Goal: Task Accomplishment & Management: Manage account settings

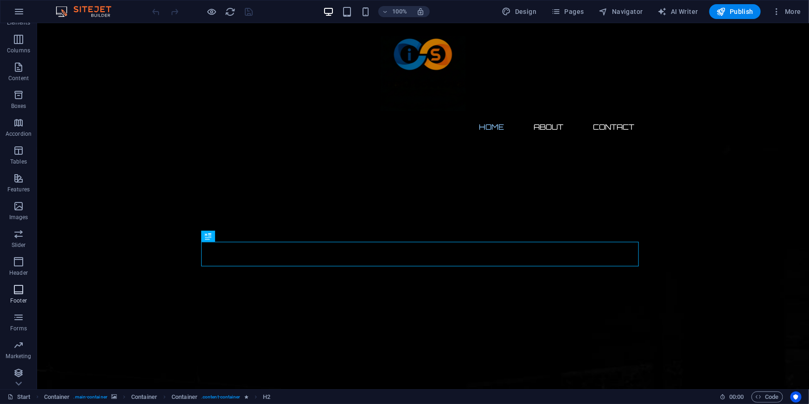
scroll to position [51, 0]
click at [20, 287] on icon "button" at bounding box center [18, 287] width 11 height 11
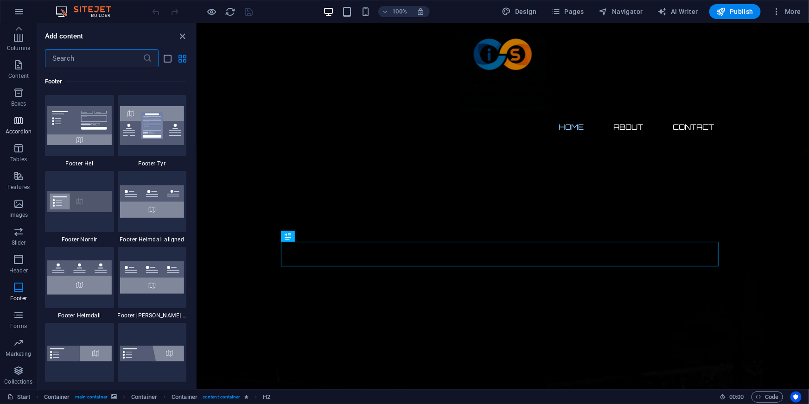
scroll to position [0, 0]
click at [183, 35] on icon "close panel" at bounding box center [183, 36] width 11 height 11
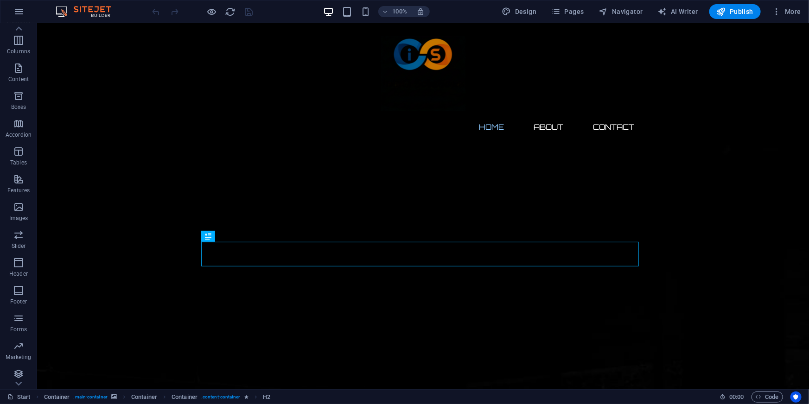
scroll to position [51, 0]
click at [522, 9] on span "Design" at bounding box center [519, 11] width 35 height 9
select select "px"
select select "300"
select select "px"
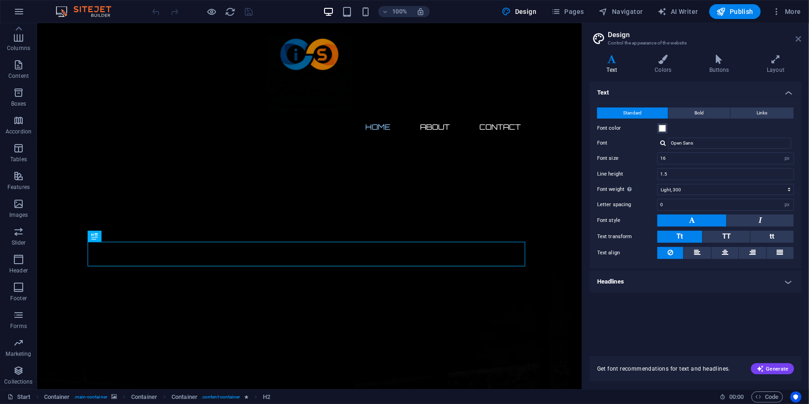
click at [799, 35] on icon at bounding box center [799, 38] width 6 height 7
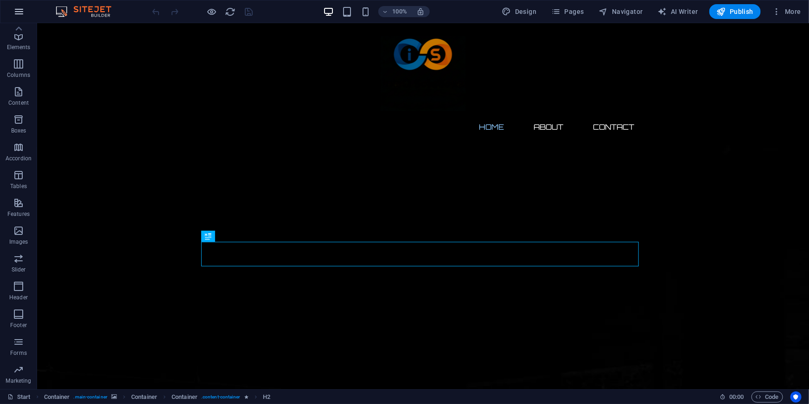
scroll to position [0, 0]
click at [13, 13] on icon "button" at bounding box center [18, 11] width 11 height 11
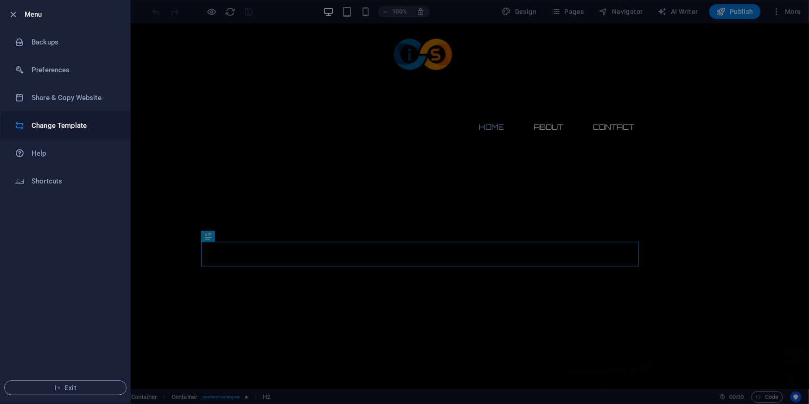
click at [78, 127] on h6 "Change Template" at bounding box center [75, 125] width 86 height 11
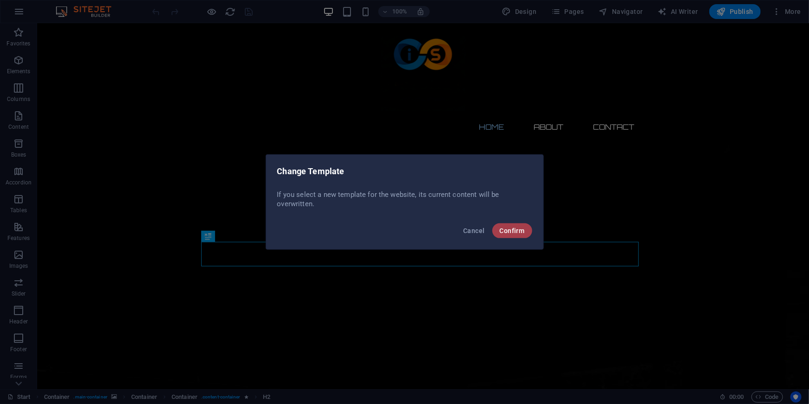
click at [510, 225] on button "Confirm" at bounding box center [512, 230] width 40 height 15
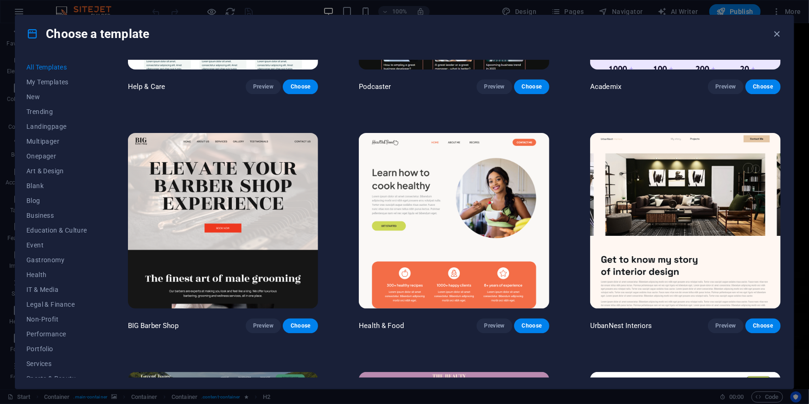
scroll to position [1137, 0]
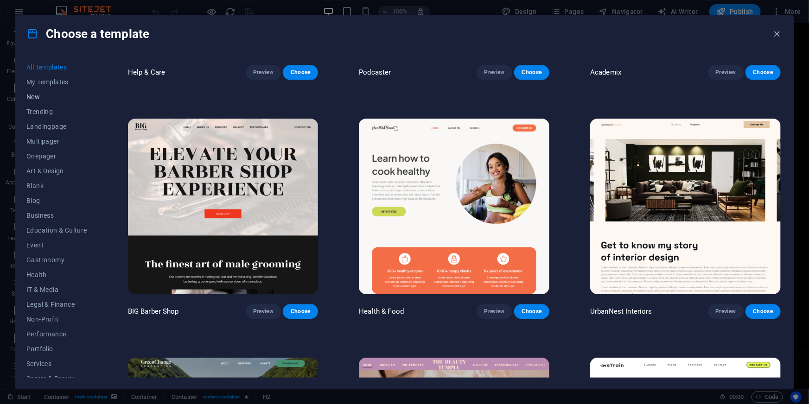
click at [39, 96] on span "New" at bounding box center [56, 96] width 61 height 7
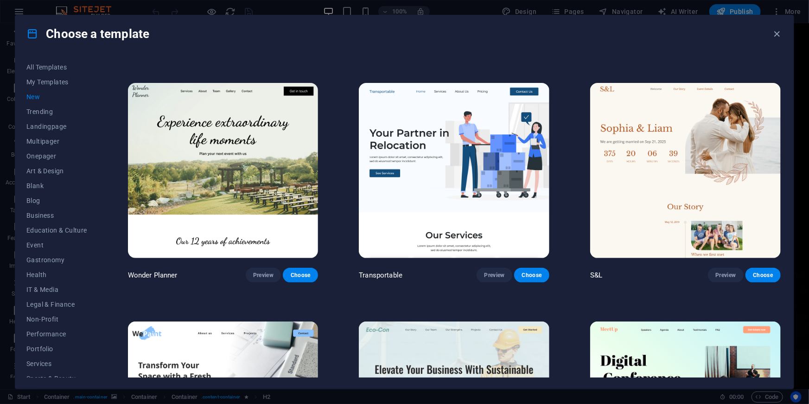
scroll to position [414, 0]
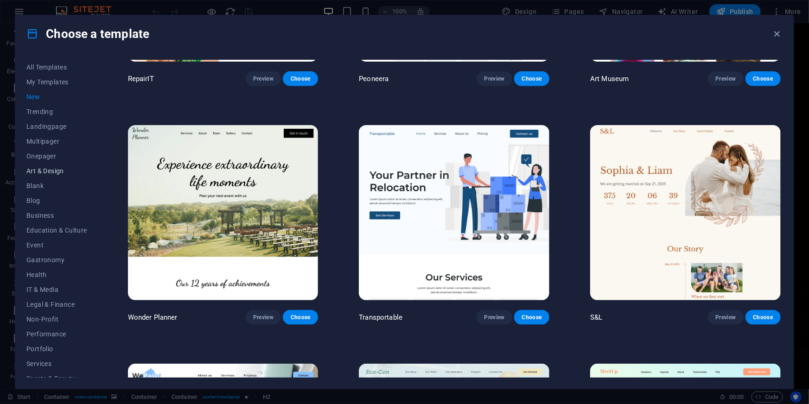
click at [38, 171] on span "Art & Design" at bounding box center [56, 170] width 61 height 7
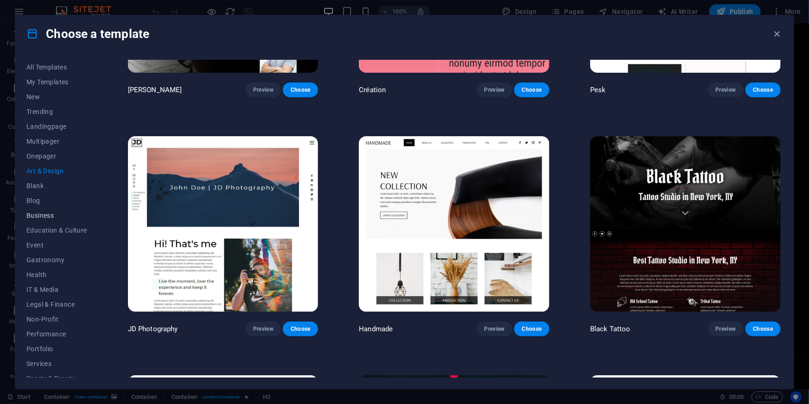
click at [53, 215] on span "Business" at bounding box center [56, 215] width 61 height 7
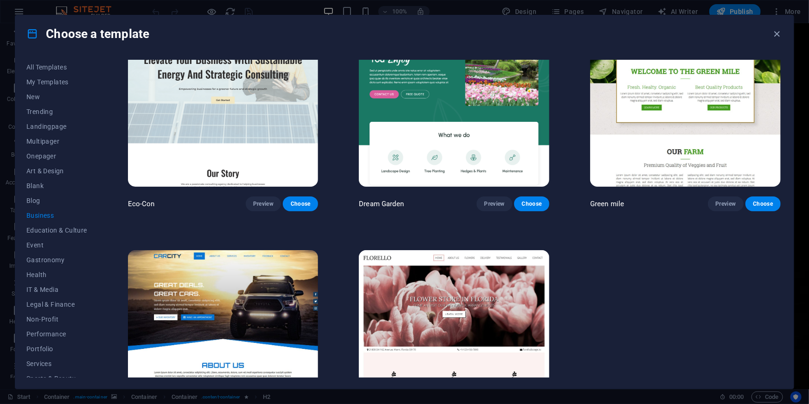
scroll to position [0, 0]
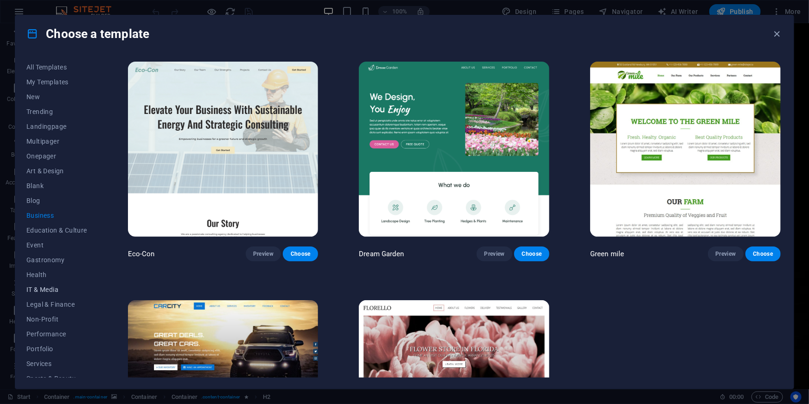
click at [45, 288] on span "IT & Media" at bounding box center [56, 289] width 61 height 7
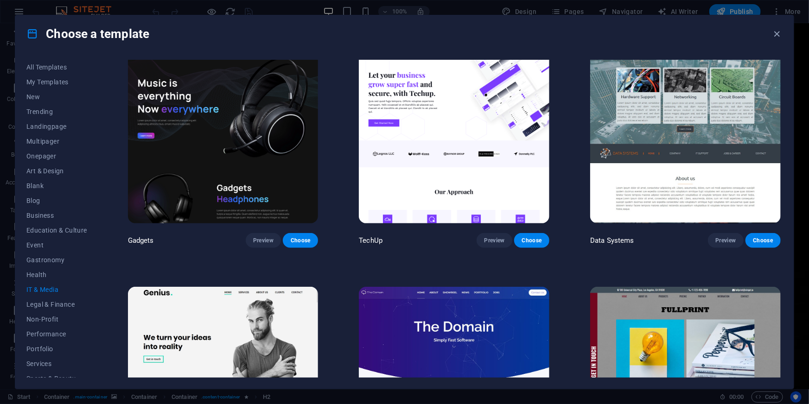
scroll to position [262, 0]
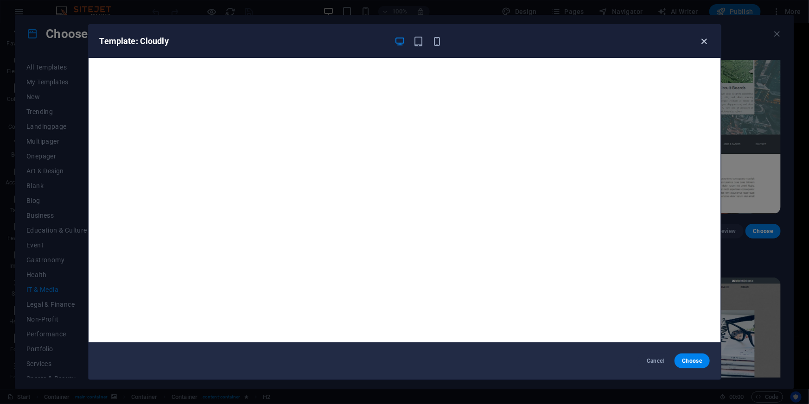
click at [703, 40] on icon "button" at bounding box center [703, 41] width 11 height 11
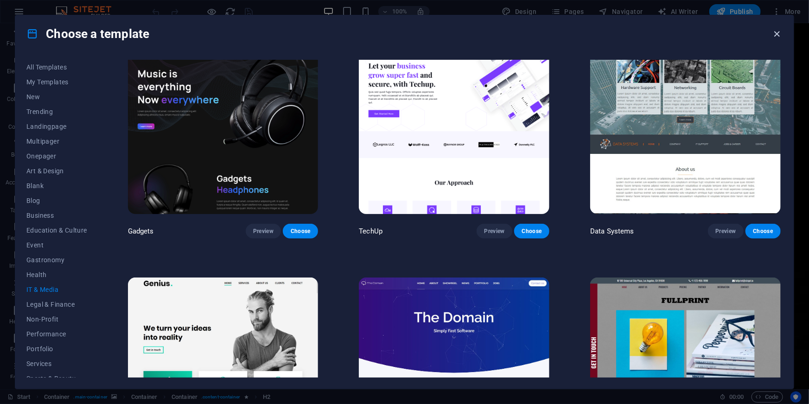
click at [780, 32] on icon "button" at bounding box center [777, 34] width 11 height 11
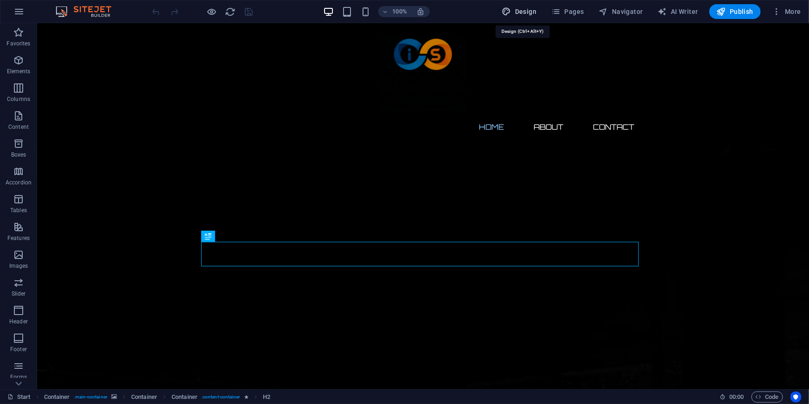
click at [520, 9] on span "Design" at bounding box center [519, 11] width 35 height 9
select select "px"
select select "300"
select select "px"
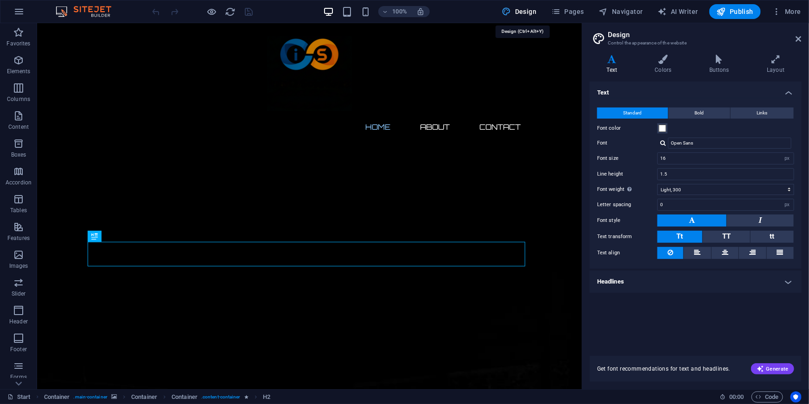
click at [520, 9] on span "Design" at bounding box center [519, 11] width 35 height 9
click at [792, 8] on span "More" at bounding box center [786, 11] width 29 height 9
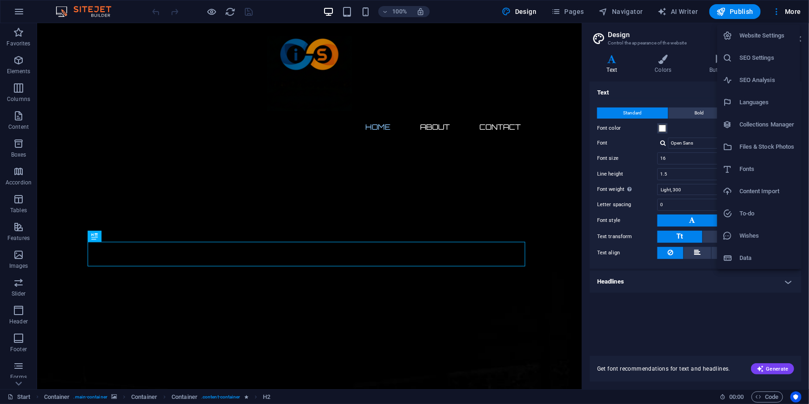
click at [788, 7] on div at bounding box center [404, 202] width 809 height 404
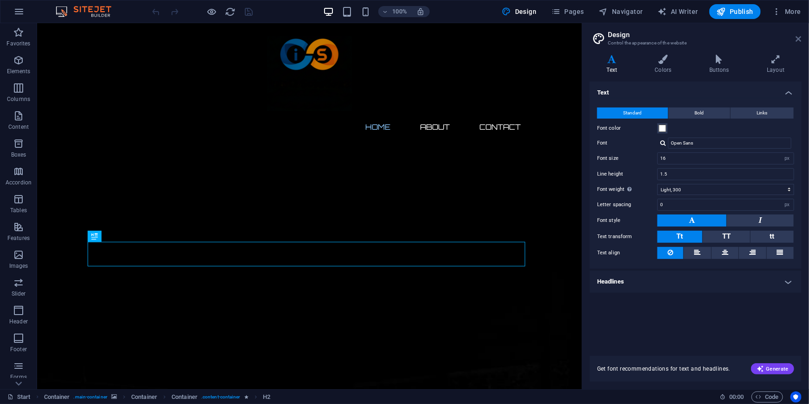
click at [798, 36] on icon at bounding box center [799, 38] width 6 height 7
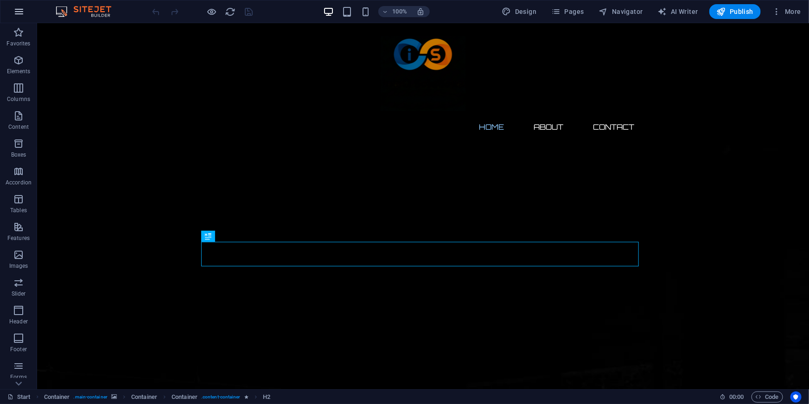
click at [17, 8] on icon "button" at bounding box center [18, 11] width 11 height 11
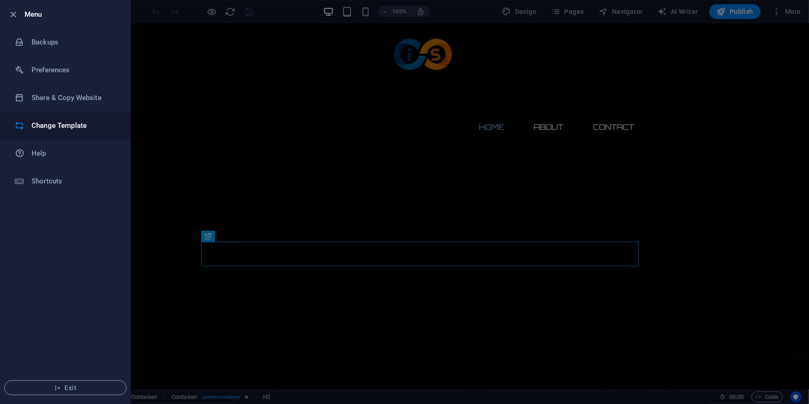
click at [55, 126] on h6 "Change Template" at bounding box center [75, 125] width 86 height 11
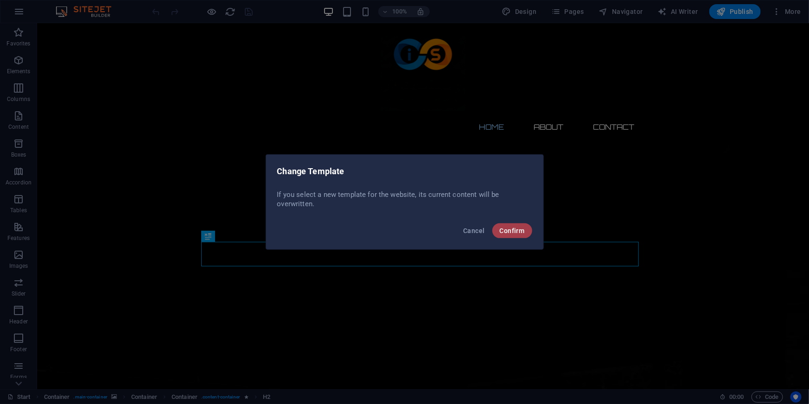
click at [525, 232] on button "Confirm" at bounding box center [512, 230] width 40 height 15
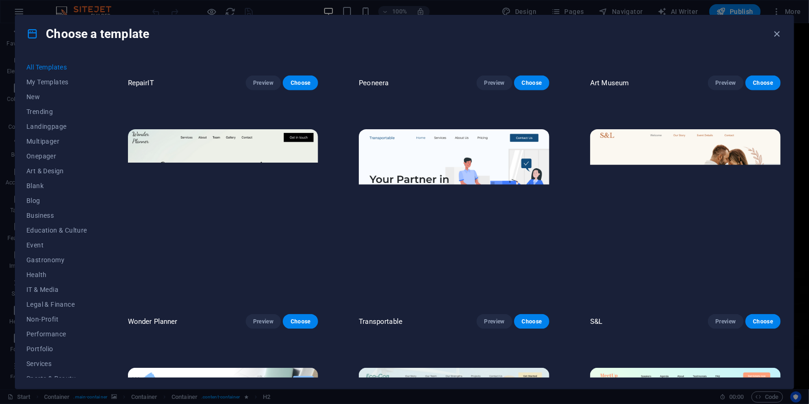
scroll to position [253, 0]
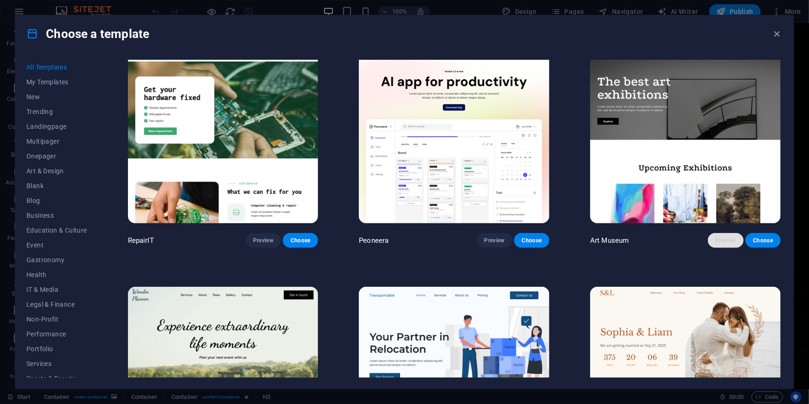
click at [717, 238] on span "Preview" at bounding box center [725, 240] width 20 height 7
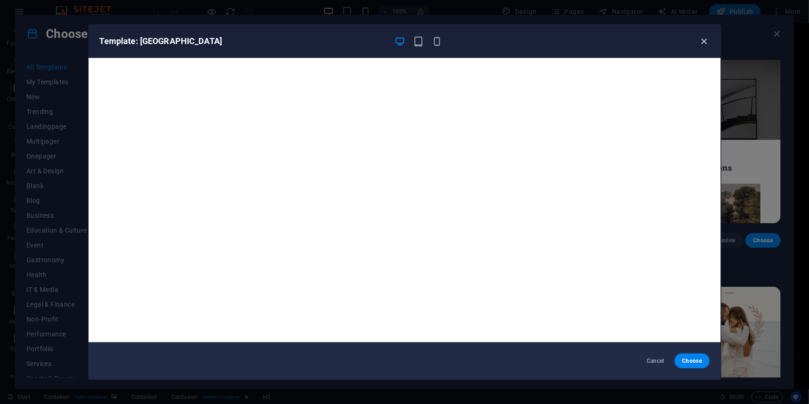
click at [706, 39] on icon "button" at bounding box center [703, 41] width 11 height 11
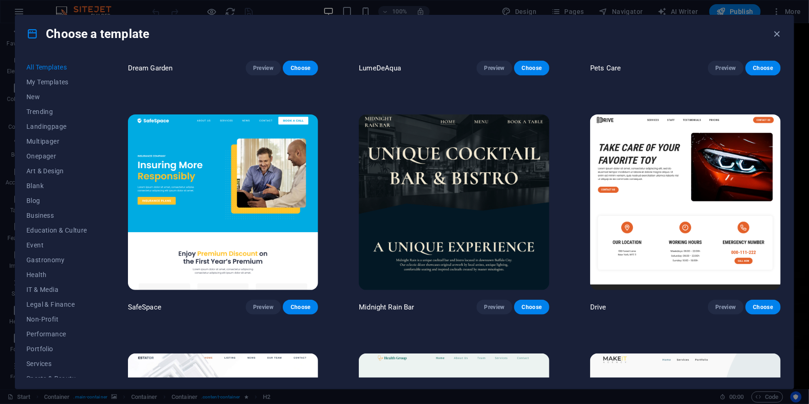
scroll to position [2107, 0]
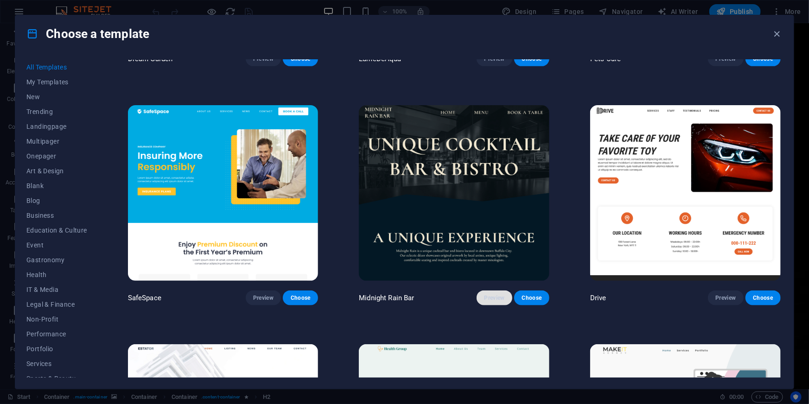
click at [495, 295] on button "Preview" at bounding box center [493, 298] width 35 height 15
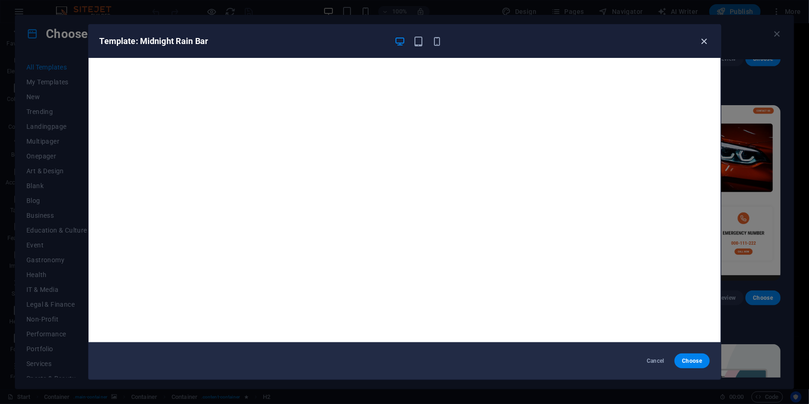
click at [708, 36] on icon "button" at bounding box center [703, 41] width 11 height 11
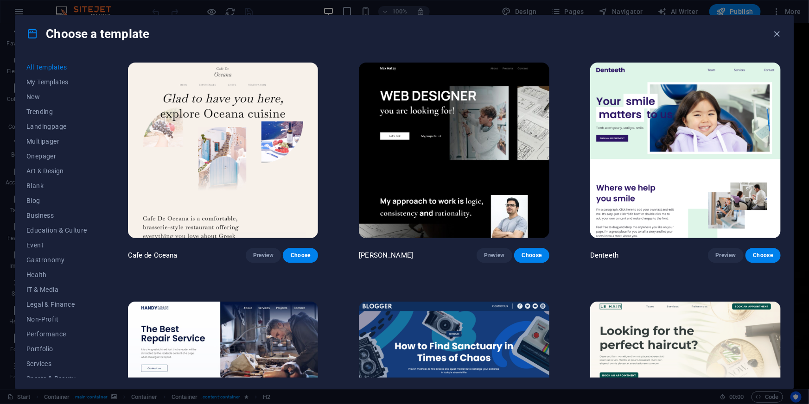
scroll to position [3118, 0]
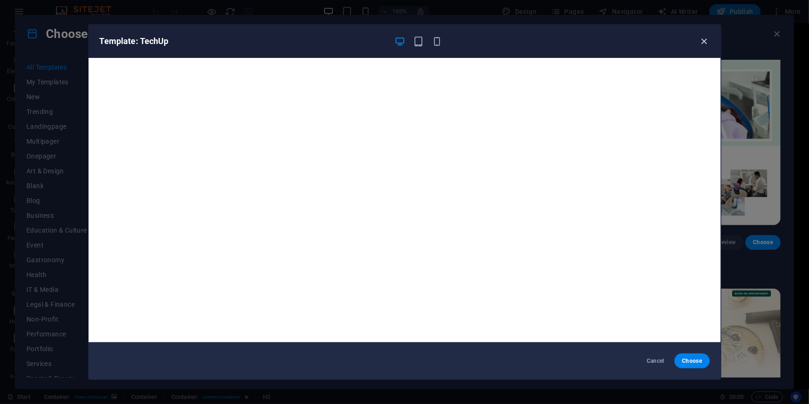
click at [705, 41] on icon "button" at bounding box center [703, 41] width 11 height 11
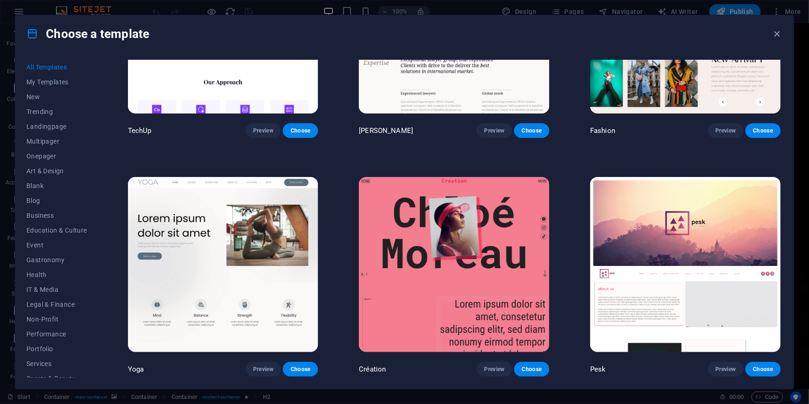
scroll to position [3708, 0]
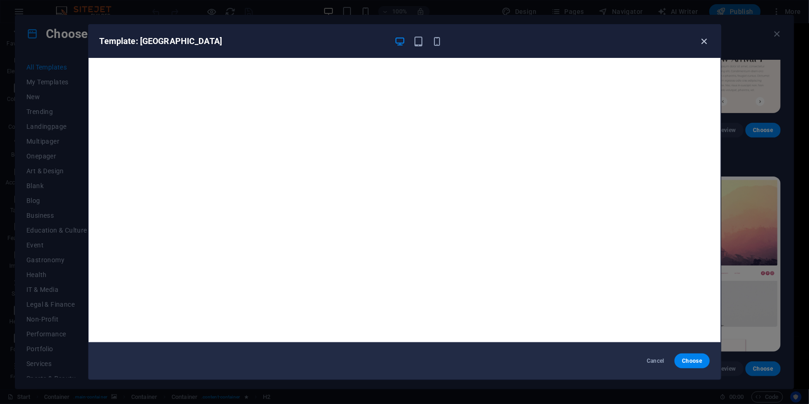
click at [704, 41] on icon "button" at bounding box center [703, 41] width 11 height 11
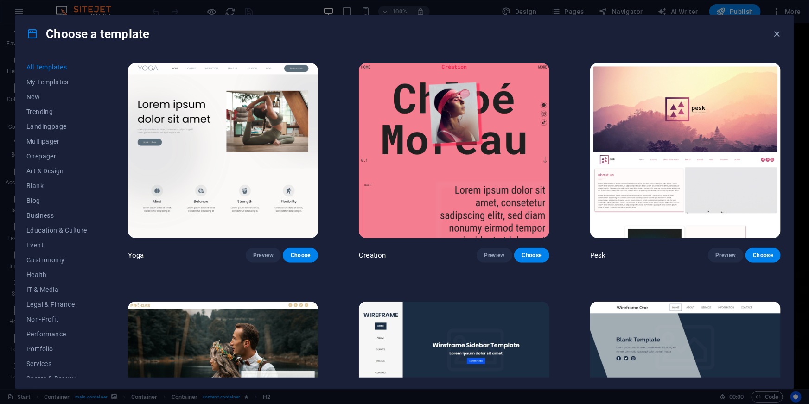
scroll to position [3834, 0]
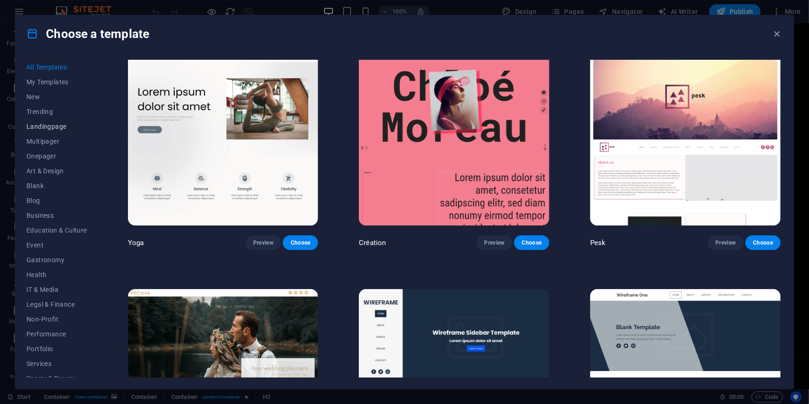
click at [49, 125] on span "Landingpage" at bounding box center [56, 126] width 61 height 7
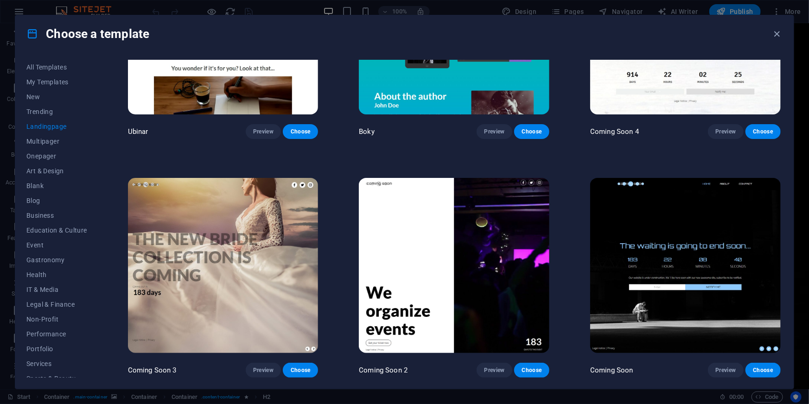
scroll to position [445, 0]
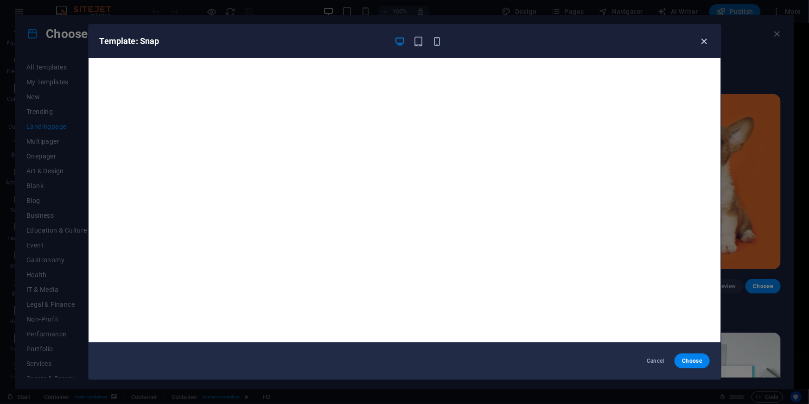
click at [705, 42] on icon "button" at bounding box center [703, 41] width 11 height 11
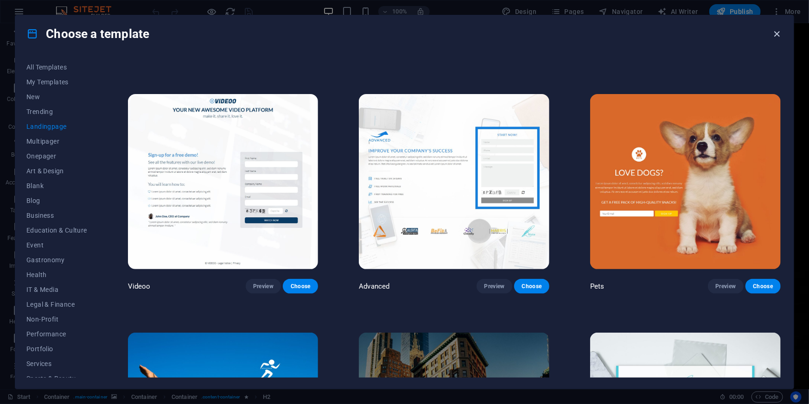
click at [781, 32] on icon "button" at bounding box center [777, 34] width 11 height 11
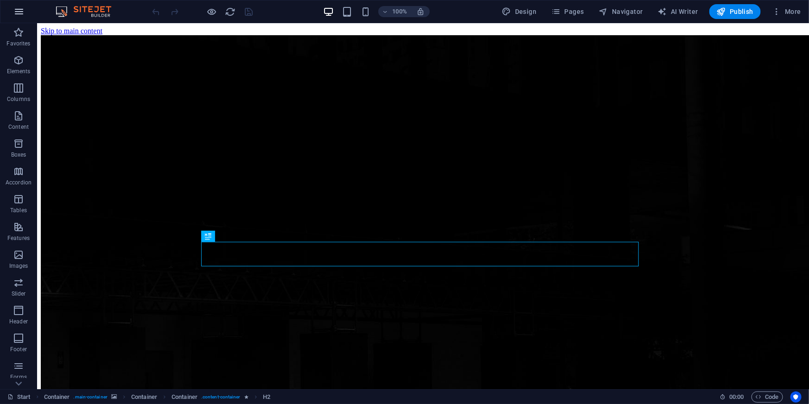
click at [19, 10] on icon "button" at bounding box center [18, 11] width 11 height 11
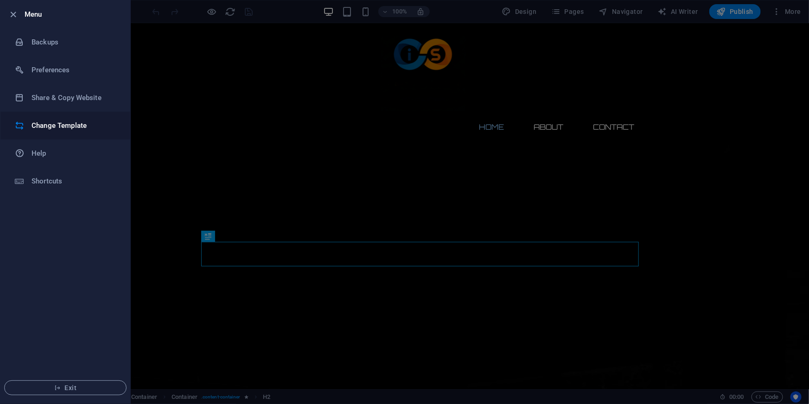
click at [58, 128] on h6 "Change Template" at bounding box center [75, 125] width 86 height 11
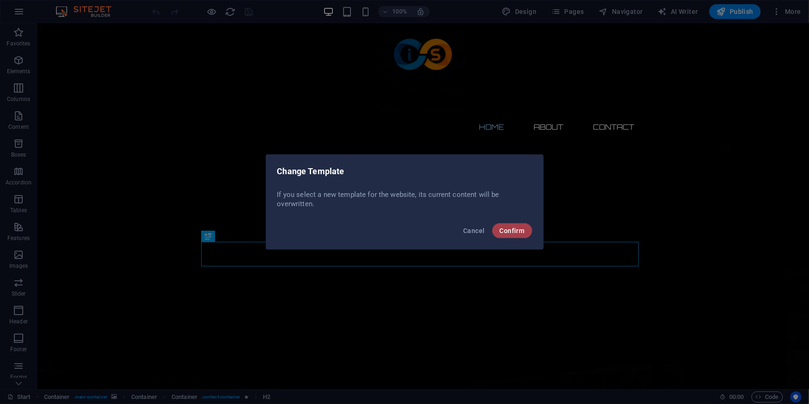
click at [518, 230] on span "Confirm" at bounding box center [512, 230] width 25 height 7
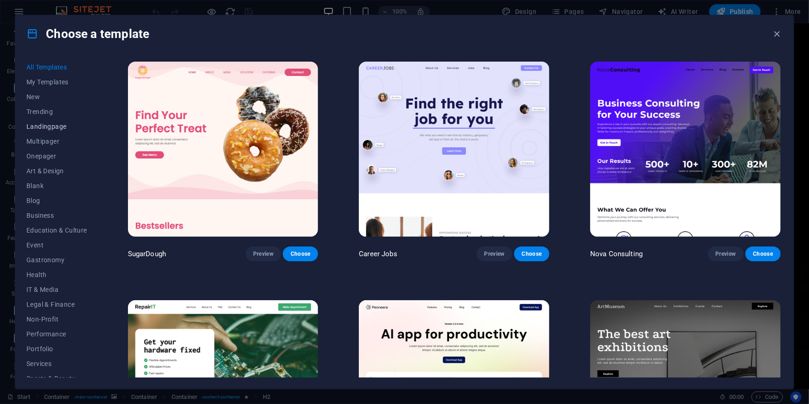
click at [39, 128] on span "Landingpage" at bounding box center [56, 126] width 61 height 7
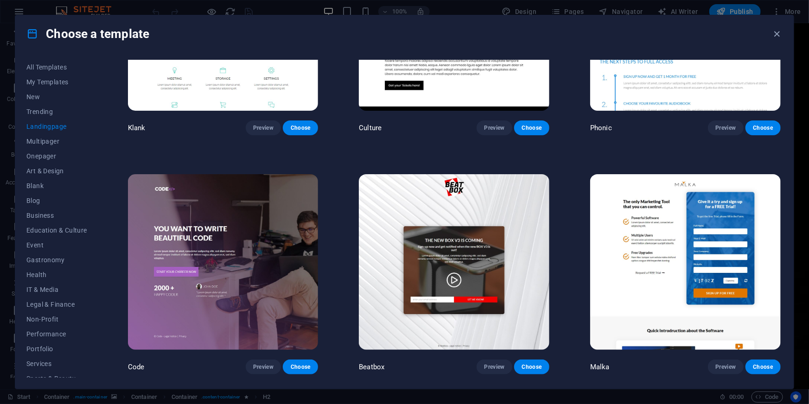
scroll to position [168, 0]
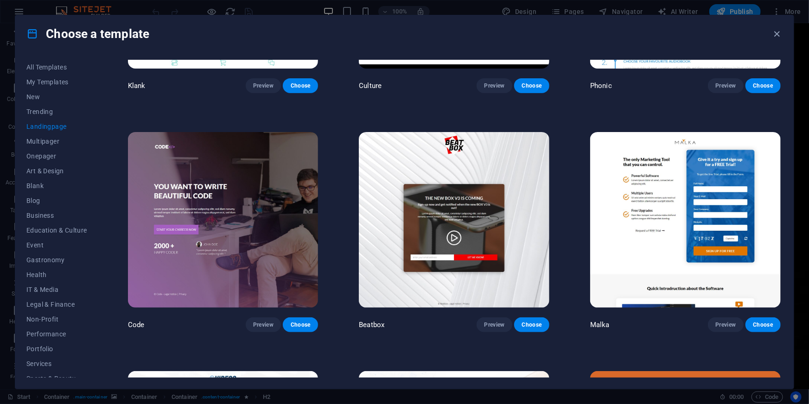
click at [464, 202] on img at bounding box center [454, 219] width 190 height 175
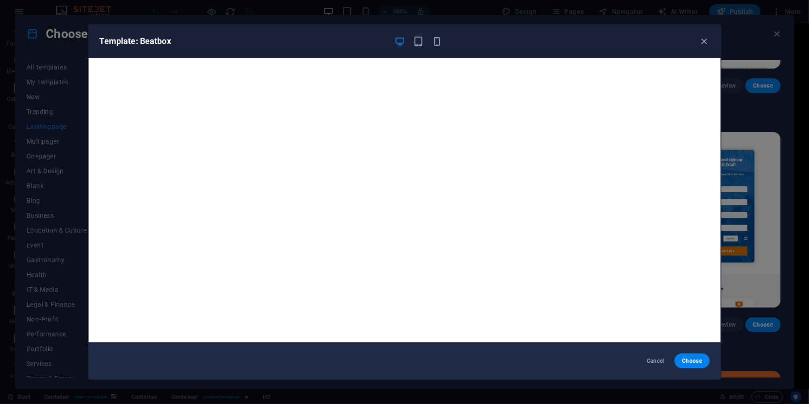
scroll to position [2, 0]
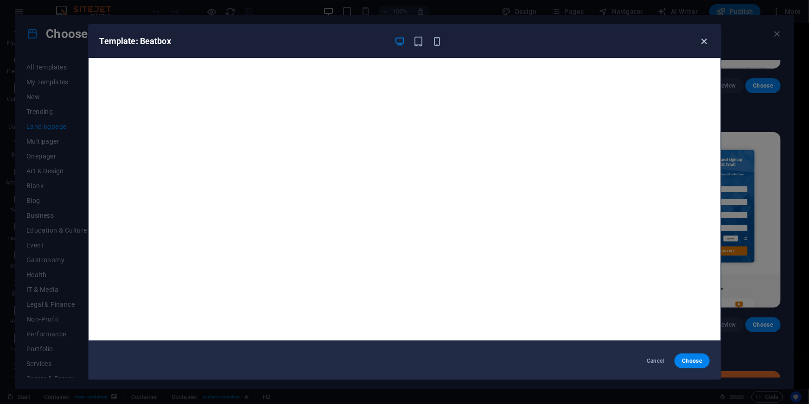
click at [705, 41] on icon "button" at bounding box center [703, 41] width 11 height 11
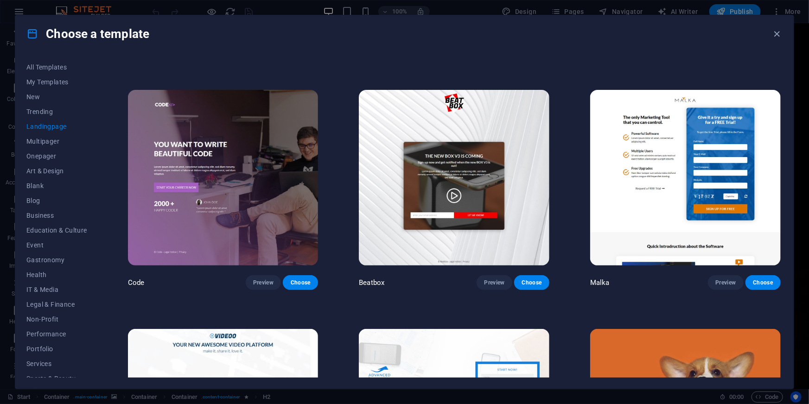
scroll to position [0, 0]
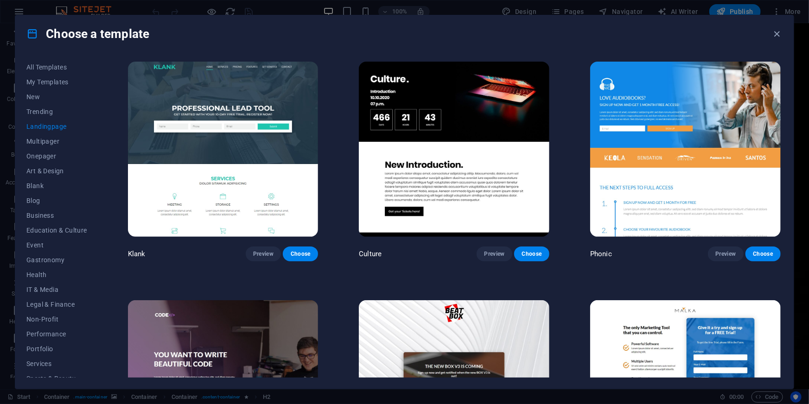
click at [241, 117] on img at bounding box center [223, 149] width 190 height 175
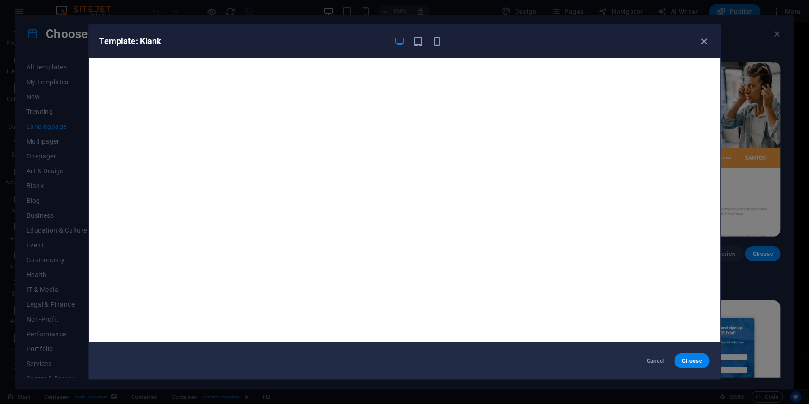
scroll to position [2, 0]
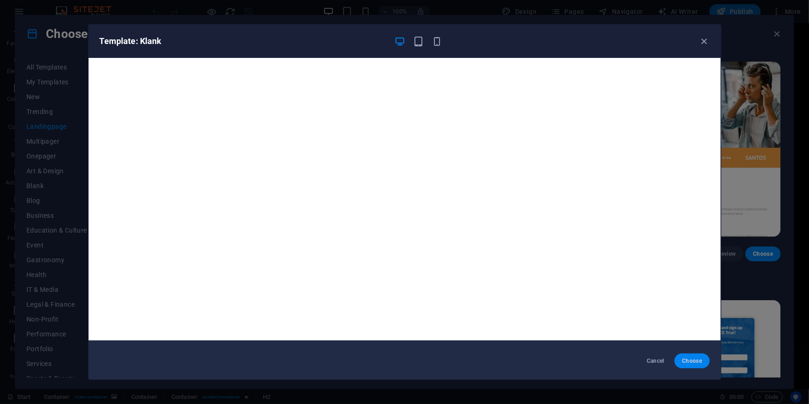
click at [696, 362] on span "Choose" at bounding box center [692, 360] width 20 height 7
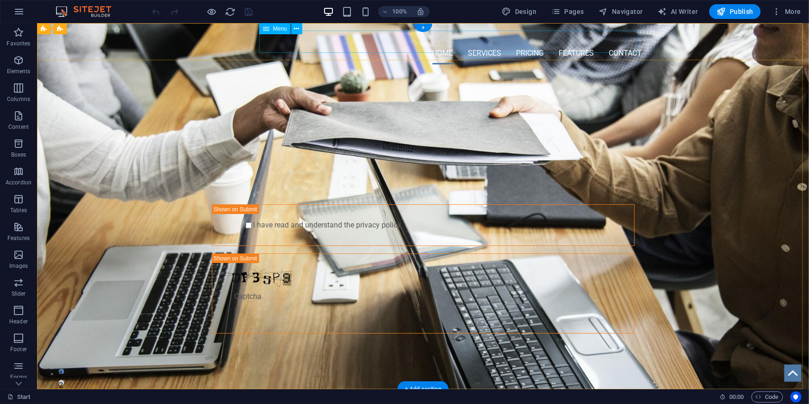
click at [486, 42] on nav "Home Services Pricing Features Contact" at bounding box center [423, 53] width 438 height 22
click at [231, 42] on div at bounding box center [423, 36] width 438 height 12
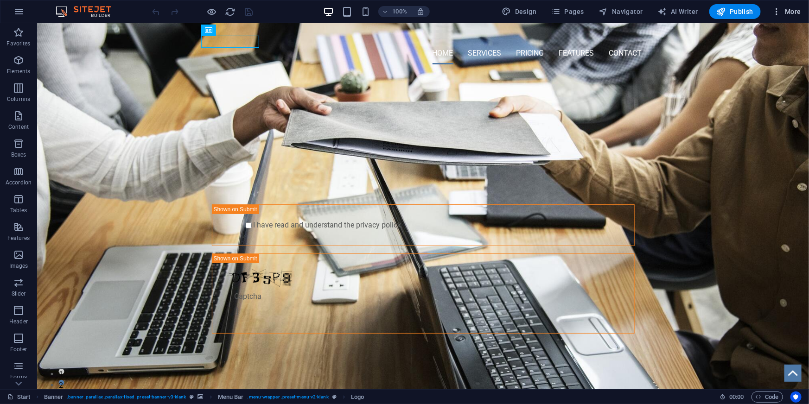
click at [790, 10] on span "More" at bounding box center [786, 11] width 29 height 9
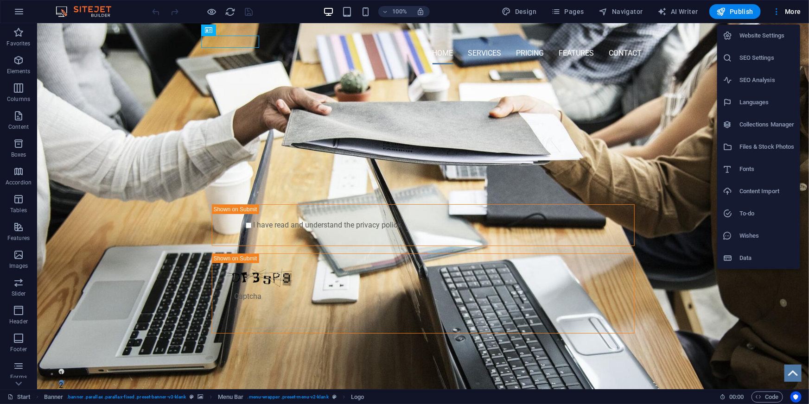
click at [762, 38] on h6 "Website Settings" at bounding box center [766, 35] width 55 height 11
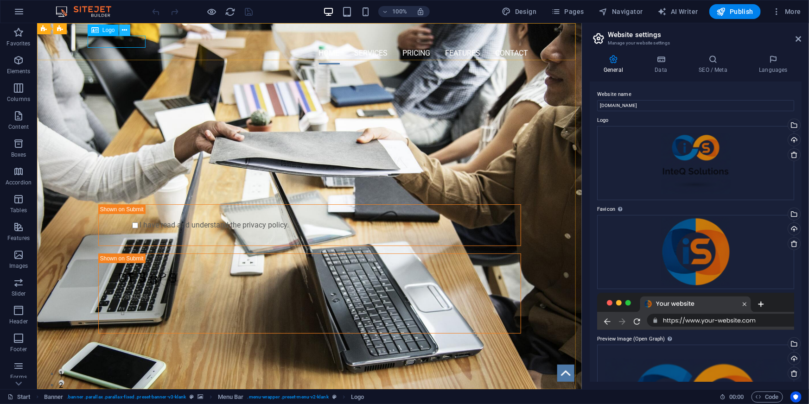
click at [123, 31] on icon at bounding box center [124, 30] width 5 height 10
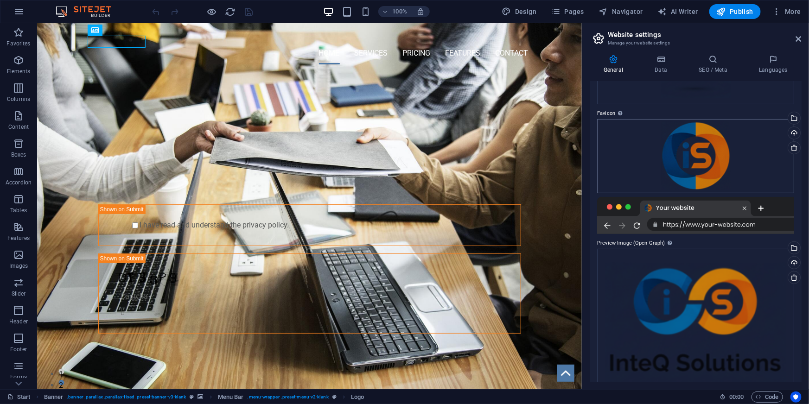
scroll to position [155, 0]
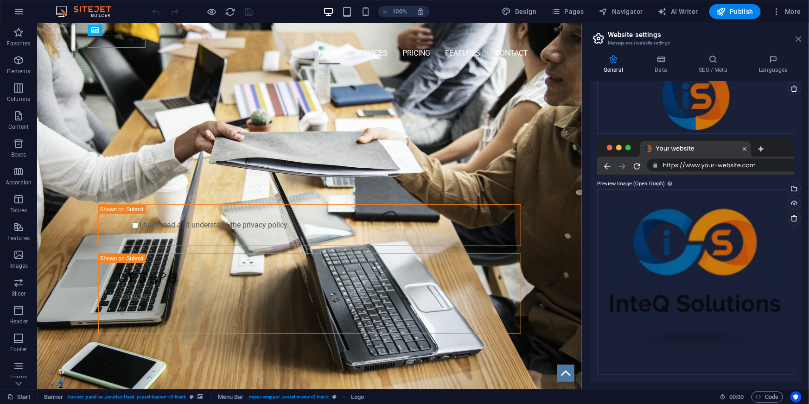
click at [800, 35] on icon at bounding box center [799, 38] width 6 height 7
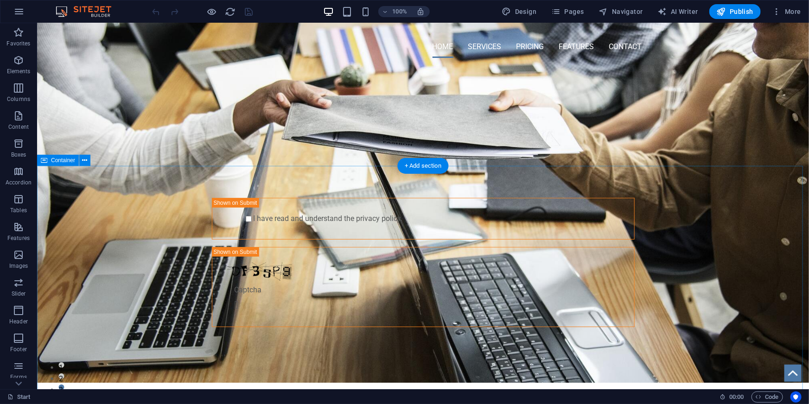
scroll to position [0, 0]
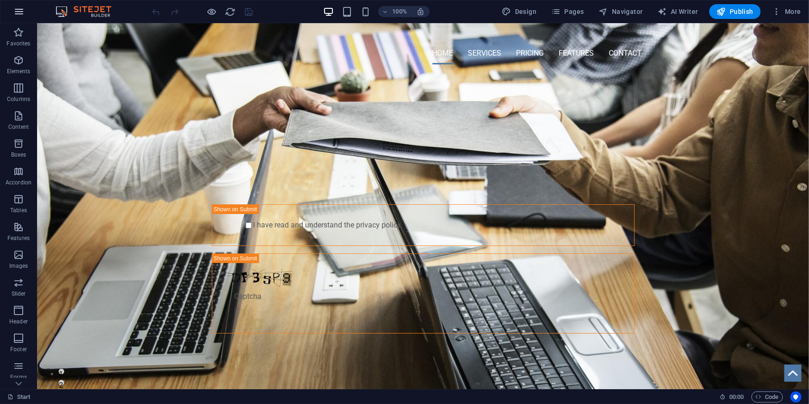
click at [21, 16] on icon "button" at bounding box center [18, 11] width 11 height 11
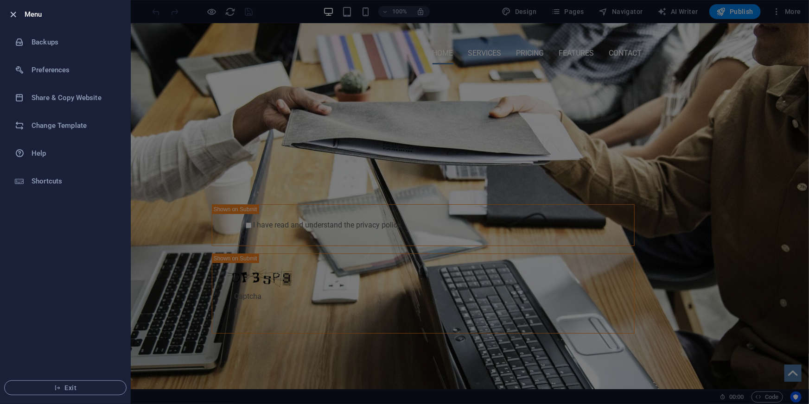
click at [12, 14] on icon "button" at bounding box center [13, 14] width 11 height 11
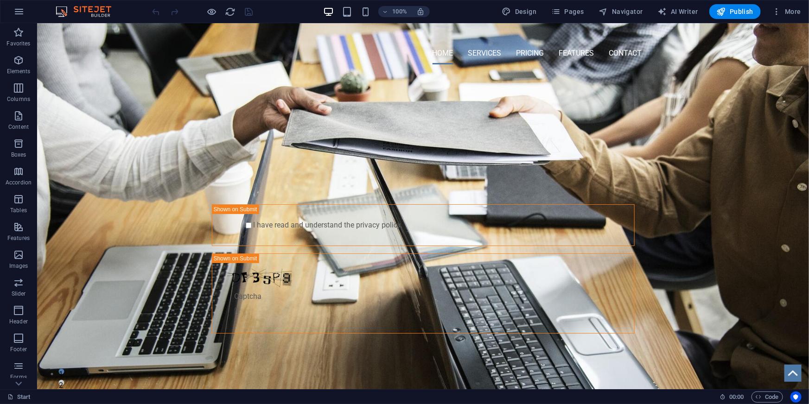
click at [472, 18] on div "100% Design Pages Navigator AI Writer Publish More" at bounding box center [478, 11] width 654 height 15
click at [290, 13] on div "100% Design Pages Navigator AI Writer Publish More" at bounding box center [478, 11] width 654 height 15
click at [730, 12] on span "Publish" at bounding box center [735, 11] width 37 height 9
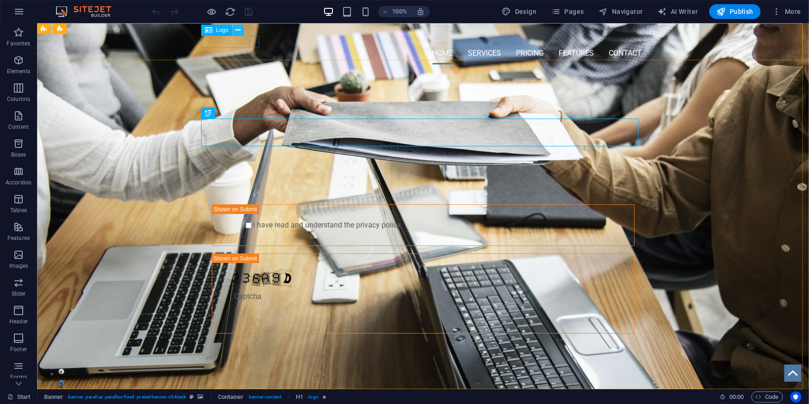
click at [241, 34] on button at bounding box center [238, 30] width 11 height 11
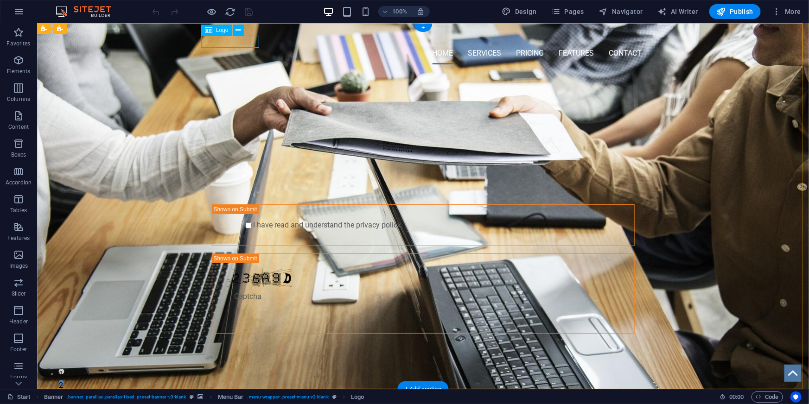
click at [250, 42] on div at bounding box center [423, 36] width 438 height 12
click at [238, 42] on div at bounding box center [423, 36] width 438 height 12
select select "px"
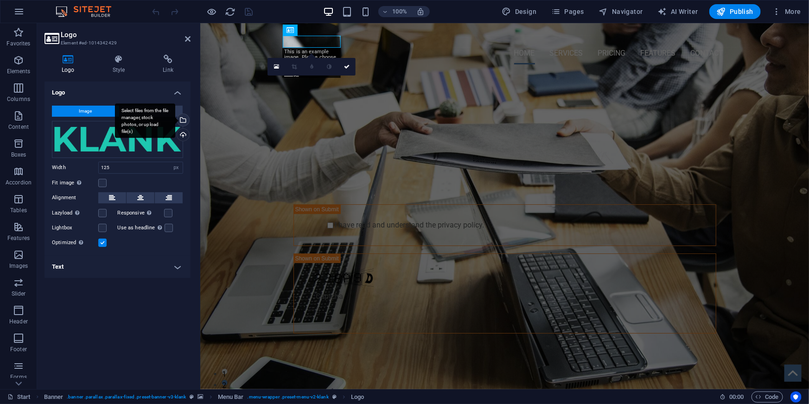
click at [186, 120] on div "Select files from the file manager, stock photos, or upload file(s)" at bounding box center [182, 121] width 14 height 14
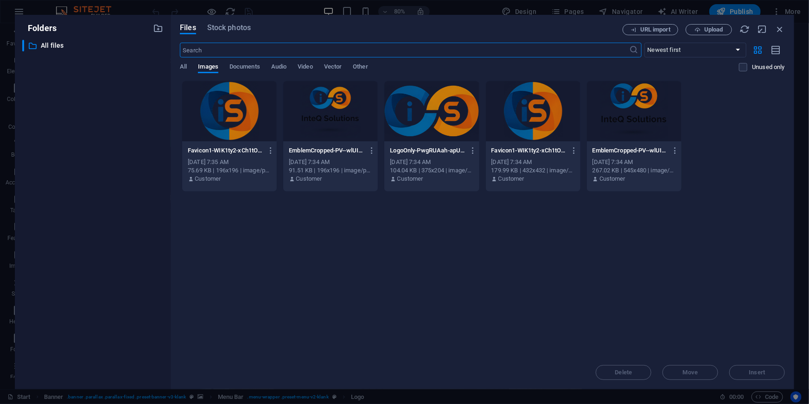
click at [316, 99] on div at bounding box center [330, 111] width 95 height 60
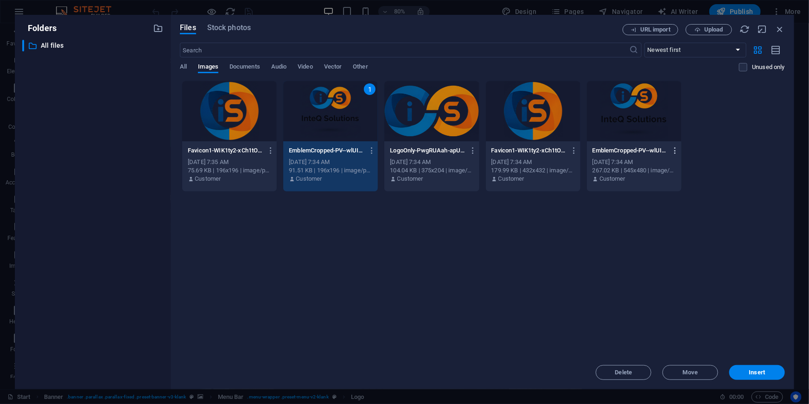
click at [675, 147] on icon "button" at bounding box center [675, 150] width 9 height 8
click at [669, 329] on h6 "Delete" at bounding box center [680, 330] width 39 height 11
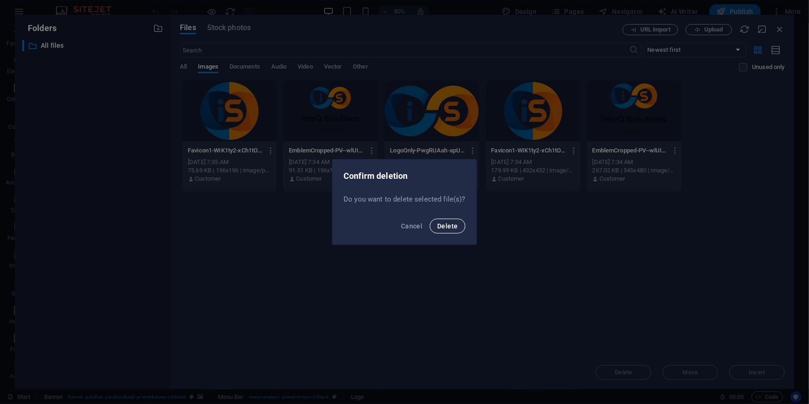
click at [455, 228] on span "Delete" at bounding box center [447, 225] width 20 height 7
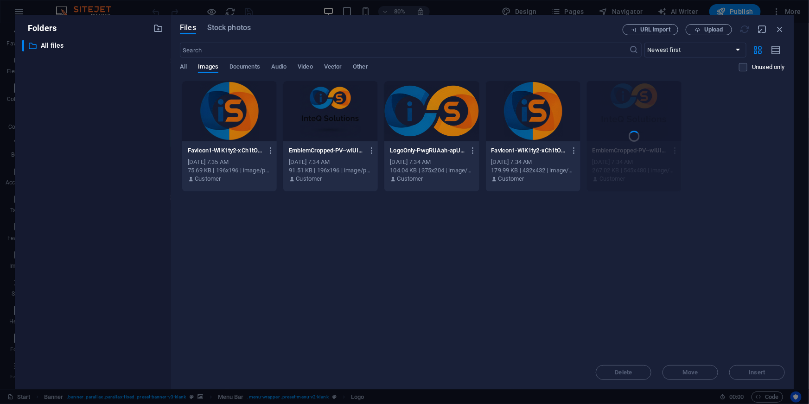
click at [324, 102] on div at bounding box center [330, 111] width 95 height 60
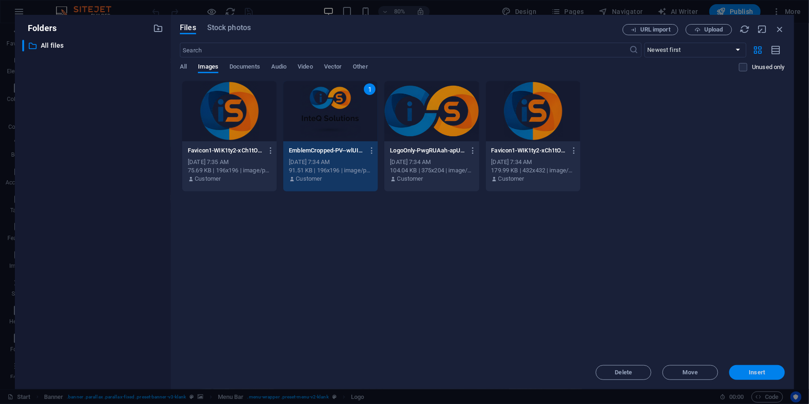
click at [745, 370] on span "Insert" at bounding box center [757, 373] width 48 height 6
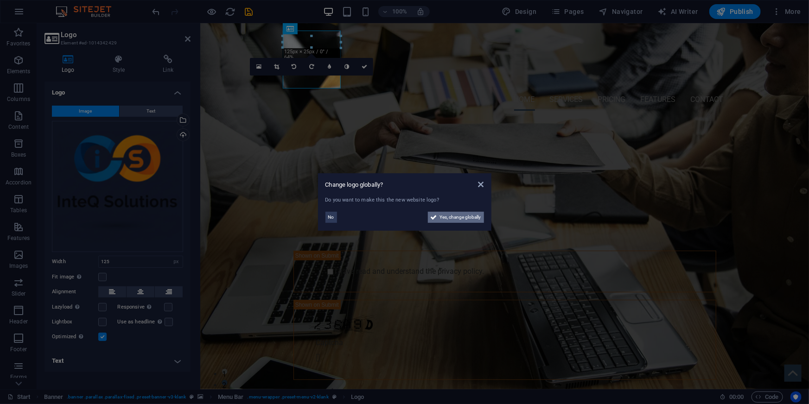
click at [458, 216] on span "Yes, change globally" at bounding box center [460, 217] width 41 height 11
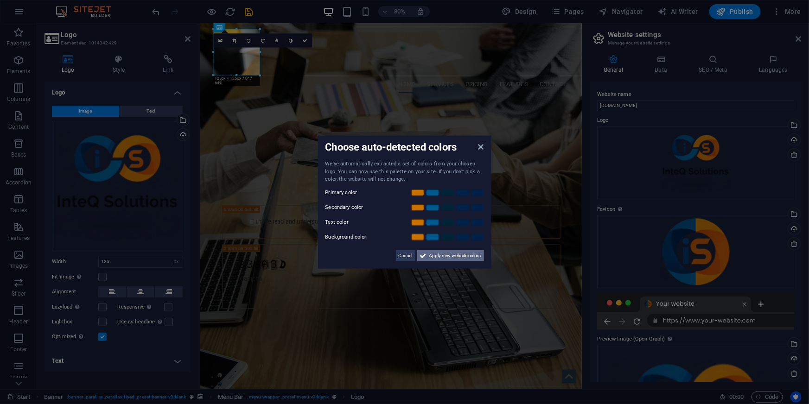
click at [455, 256] on span "Apply new website colors" at bounding box center [455, 255] width 52 height 11
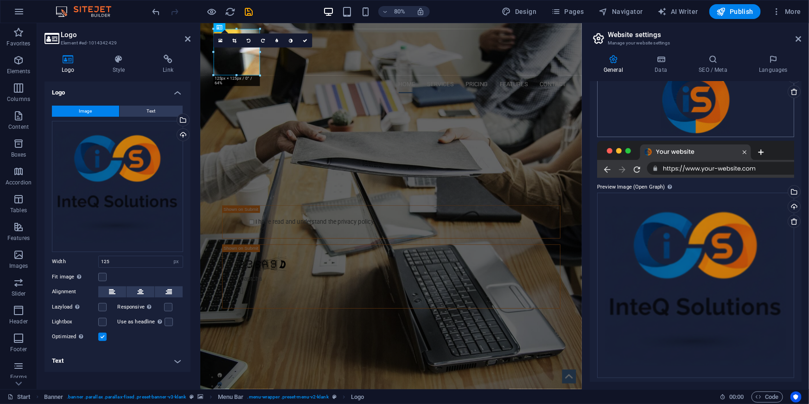
scroll to position [155, 0]
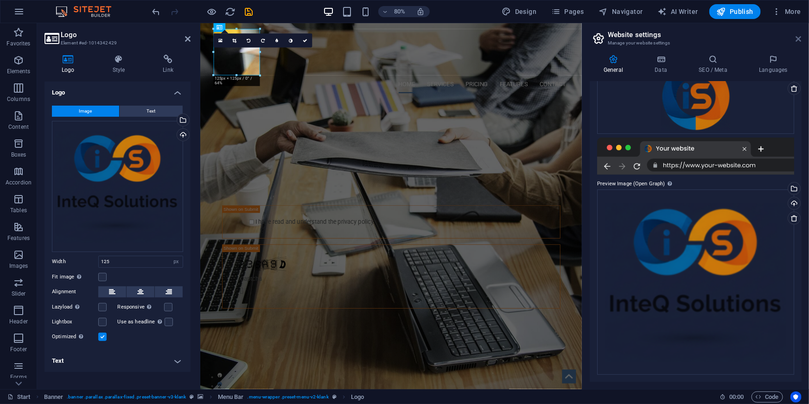
click at [800, 38] on icon at bounding box center [799, 38] width 6 height 7
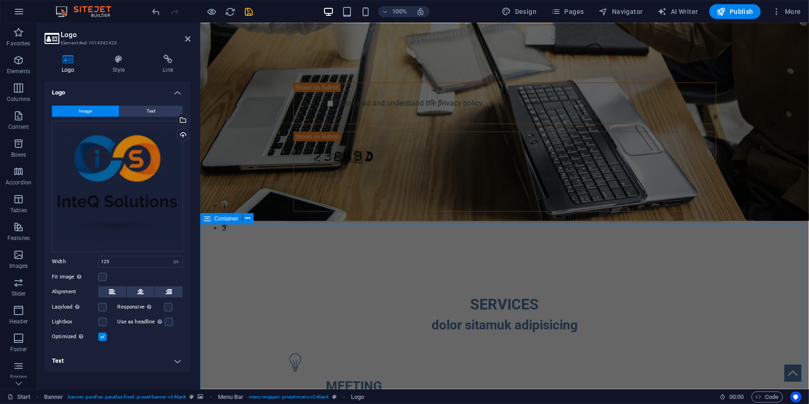
scroll to position [0, 0]
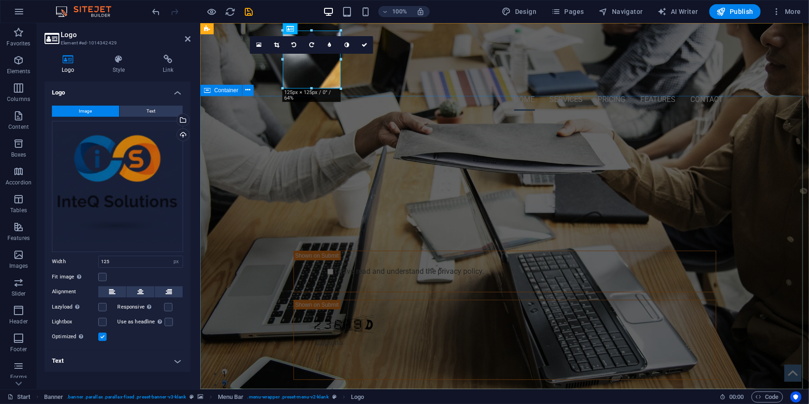
click at [415, 120] on div "PROFESSIONAL LEAD TOOL GET STARTED WITH YOUR 10-DAY FREE TRIAL. REGISTER NOW! S…" at bounding box center [504, 271] width 609 height 306
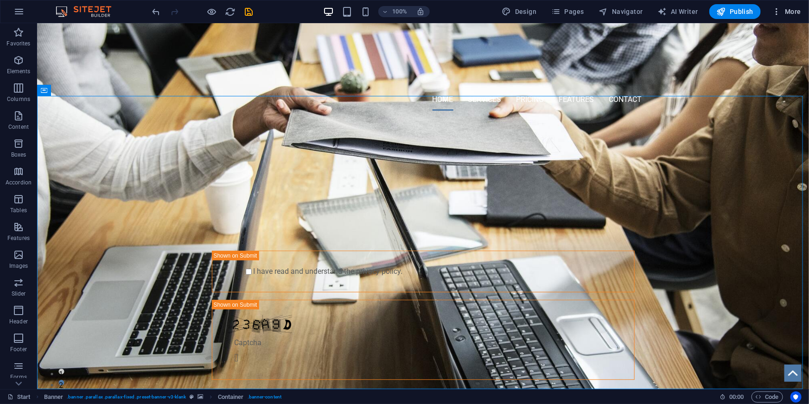
click at [793, 11] on span "More" at bounding box center [786, 11] width 29 height 9
